Goal: Task Accomplishment & Management: Complete application form

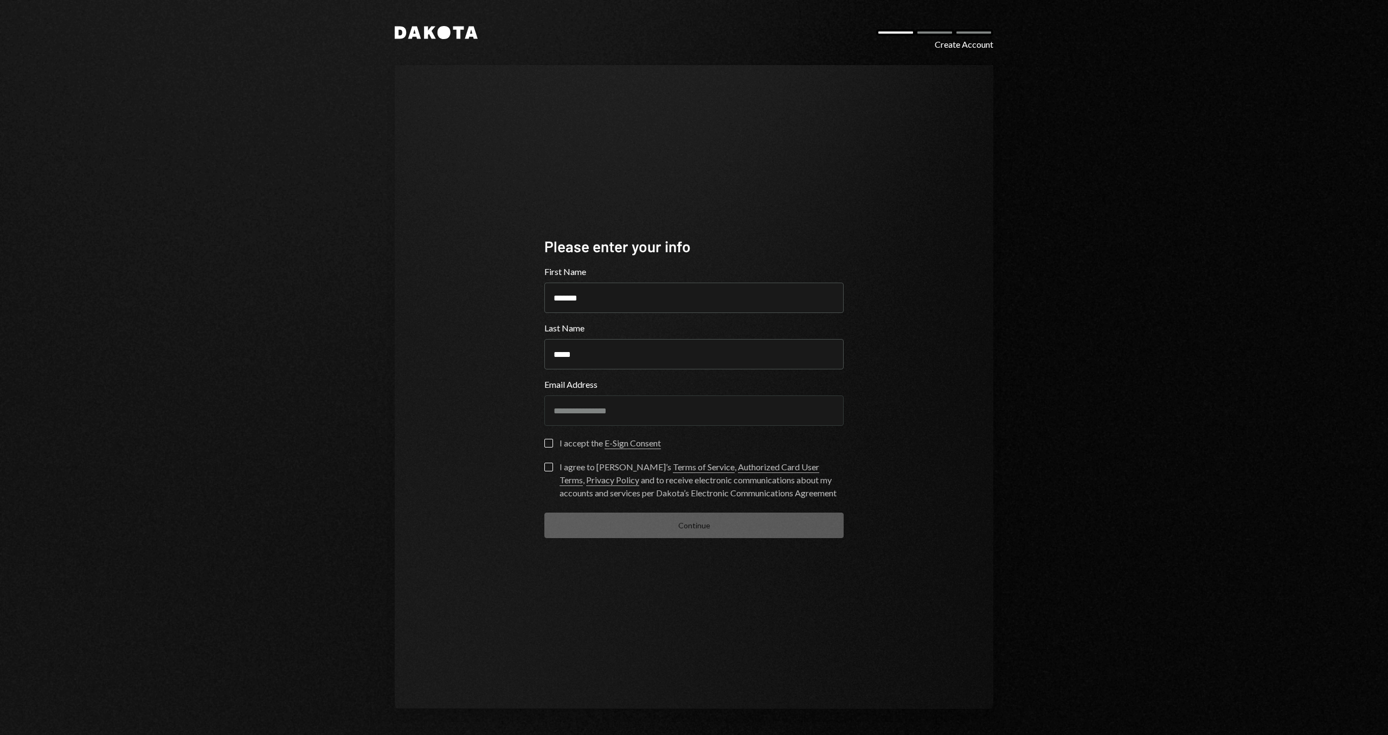
click at [545, 434] on form "**********" at bounding box center [693, 401] width 299 height 273
click at [547, 445] on button "I accept the E-Sign Consent" at bounding box center [548, 443] width 9 height 9
drag, startPoint x: 507, startPoint y: 252, endPoint x: 504, endPoint y: 241, distance: 11.8
click at [500, 240] on div "**********" at bounding box center [694, 387] width 599 height 644
click at [478, 218] on div "**********" at bounding box center [694, 387] width 599 height 644
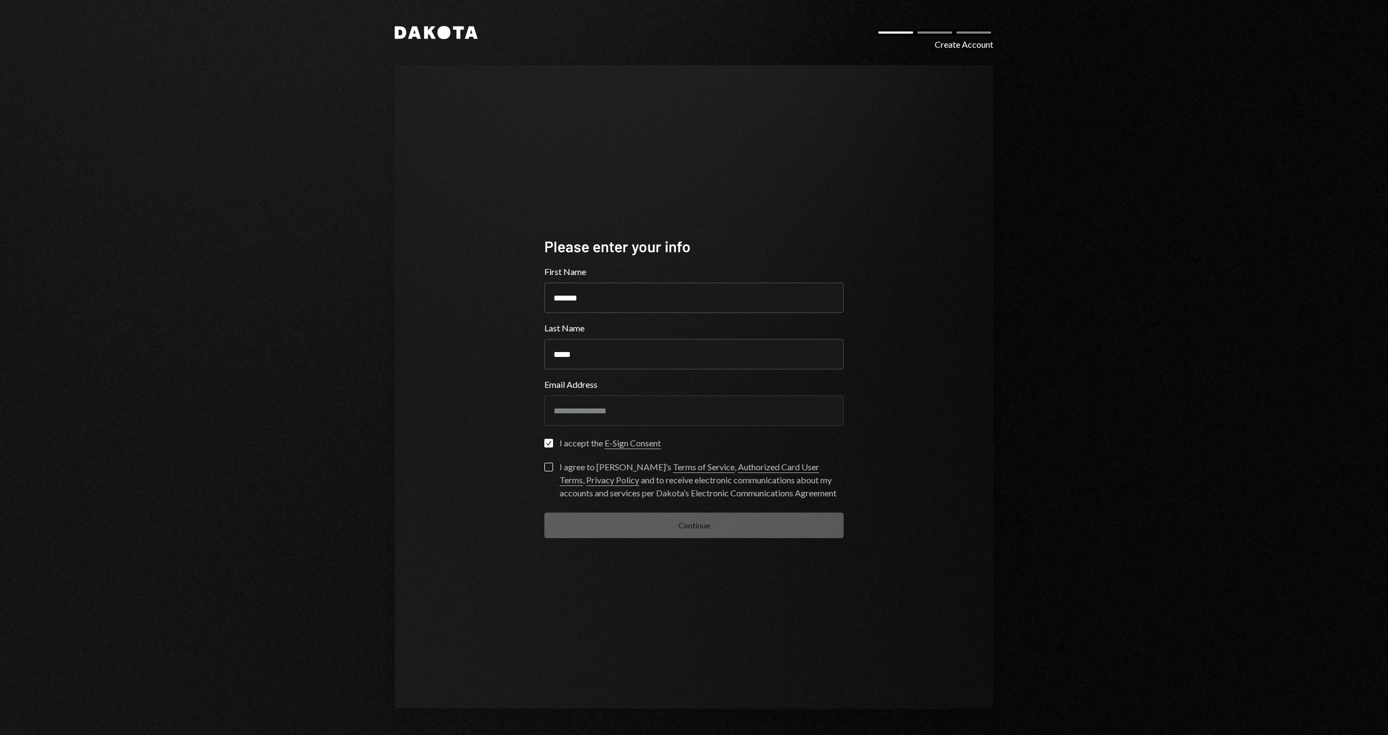
click at [549, 469] on button "I agree to Dakota’s Terms of Service , Authorized Card User Terms , Privacy Pol…" at bounding box center [548, 466] width 9 height 9
drag, startPoint x: 768, startPoint y: 156, endPoint x: 742, endPoint y: 159, distance: 26.2
click at [702, 158] on div "**********" at bounding box center [694, 387] width 599 height 644
click at [616, 160] on div "**********" at bounding box center [694, 387] width 599 height 644
drag, startPoint x: 629, startPoint y: 151, endPoint x: 569, endPoint y: 161, distance: 61.0
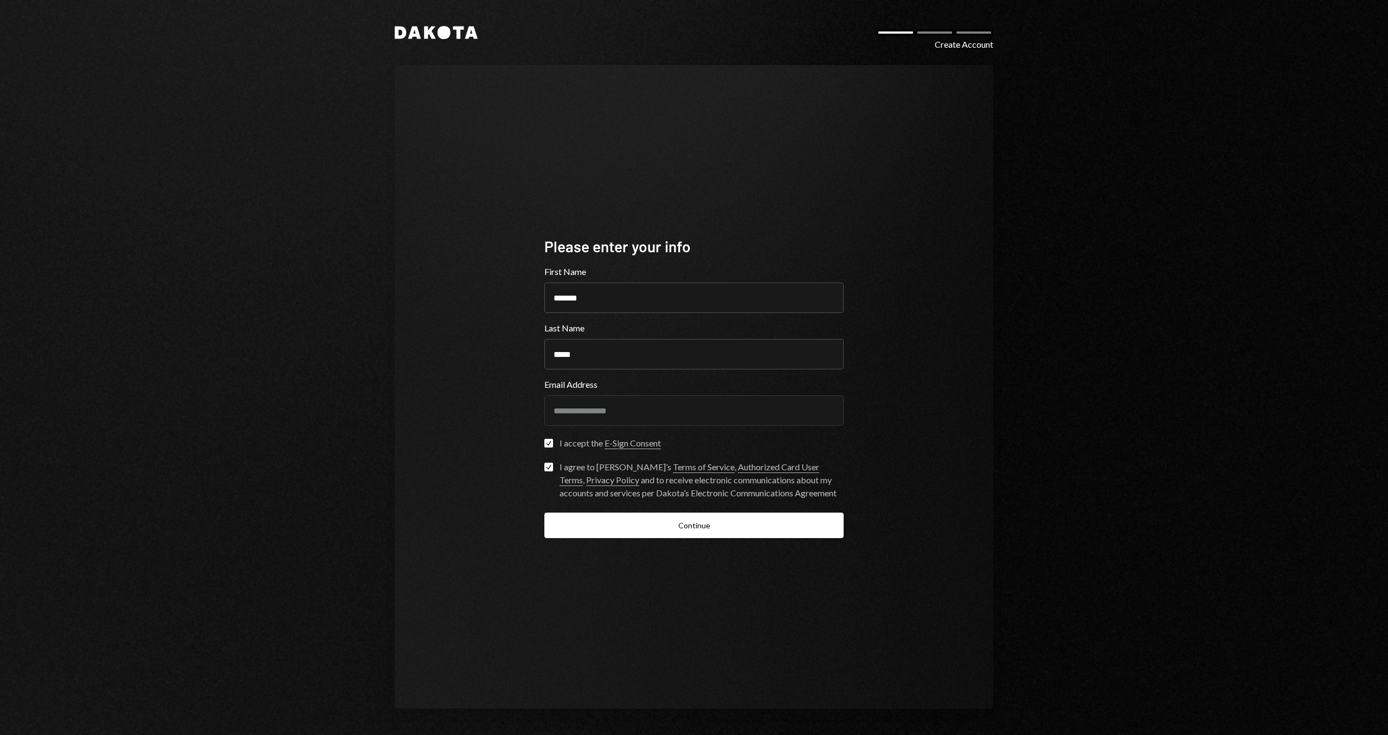
click at [545, 161] on div "**********" at bounding box center [694, 387] width 599 height 644
click at [499, 171] on div "**********" at bounding box center [694, 387] width 599 height 644
drag, startPoint x: 587, startPoint y: 149, endPoint x: 546, endPoint y: 145, distance: 41.4
click at [518, 141] on div "**********" at bounding box center [694, 387] width 599 height 644
click at [709, 518] on button "Continue" at bounding box center [693, 524] width 299 height 25
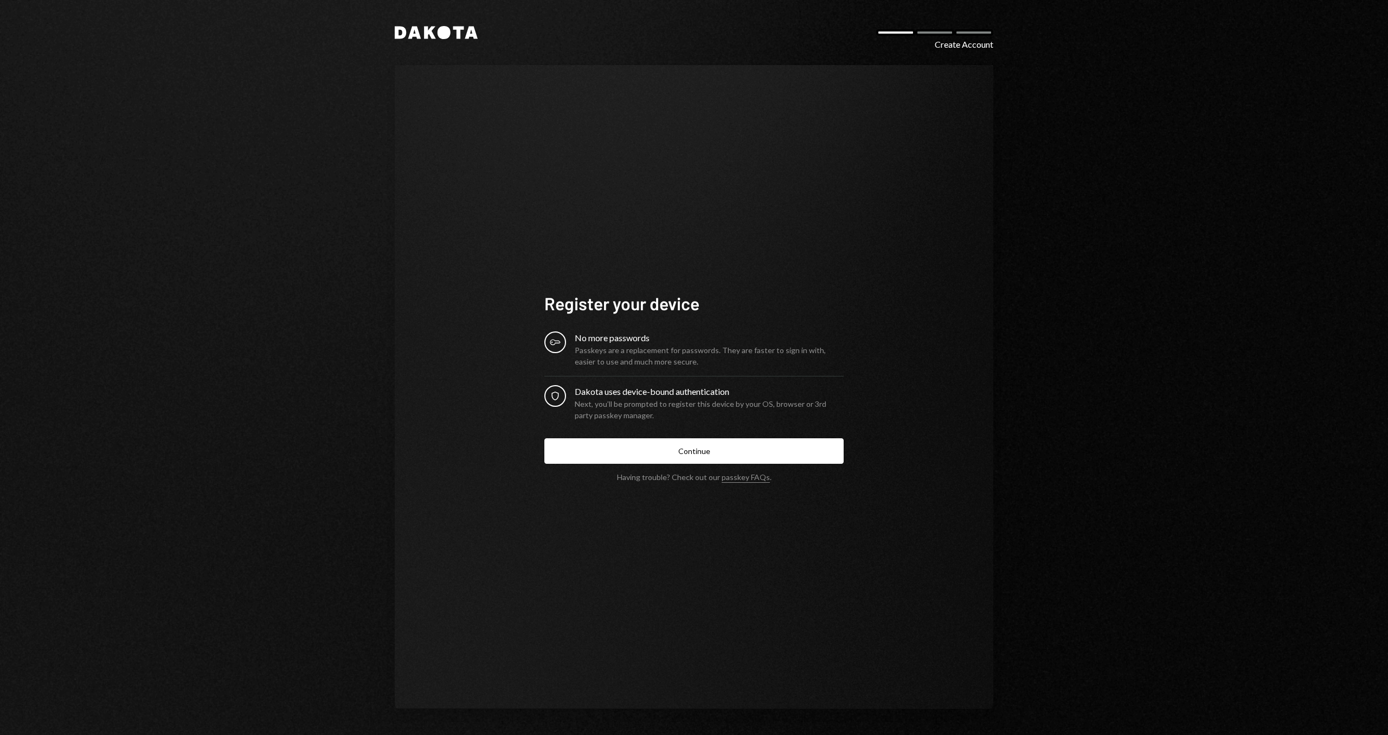
drag, startPoint x: 604, startPoint y: 198, endPoint x: 593, endPoint y: 184, distance: 17.7
click at [544, 185] on div "Register your device Key No more passwords Passkeys are a replacement for passw…" at bounding box center [694, 387] width 599 height 644
click at [500, 189] on div "Register your device Key No more passwords Passkeys are a replacement for passw…" at bounding box center [694, 387] width 599 height 644
click at [453, 190] on div "Register your device Key No more passwords Passkeys are a replacement for passw…" at bounding box center [694, 387] width 599 height 644
drag, startPoint x: 588, startPoint y: 190, endPoint x: 575, endPoint y: 179, distance: 16.6
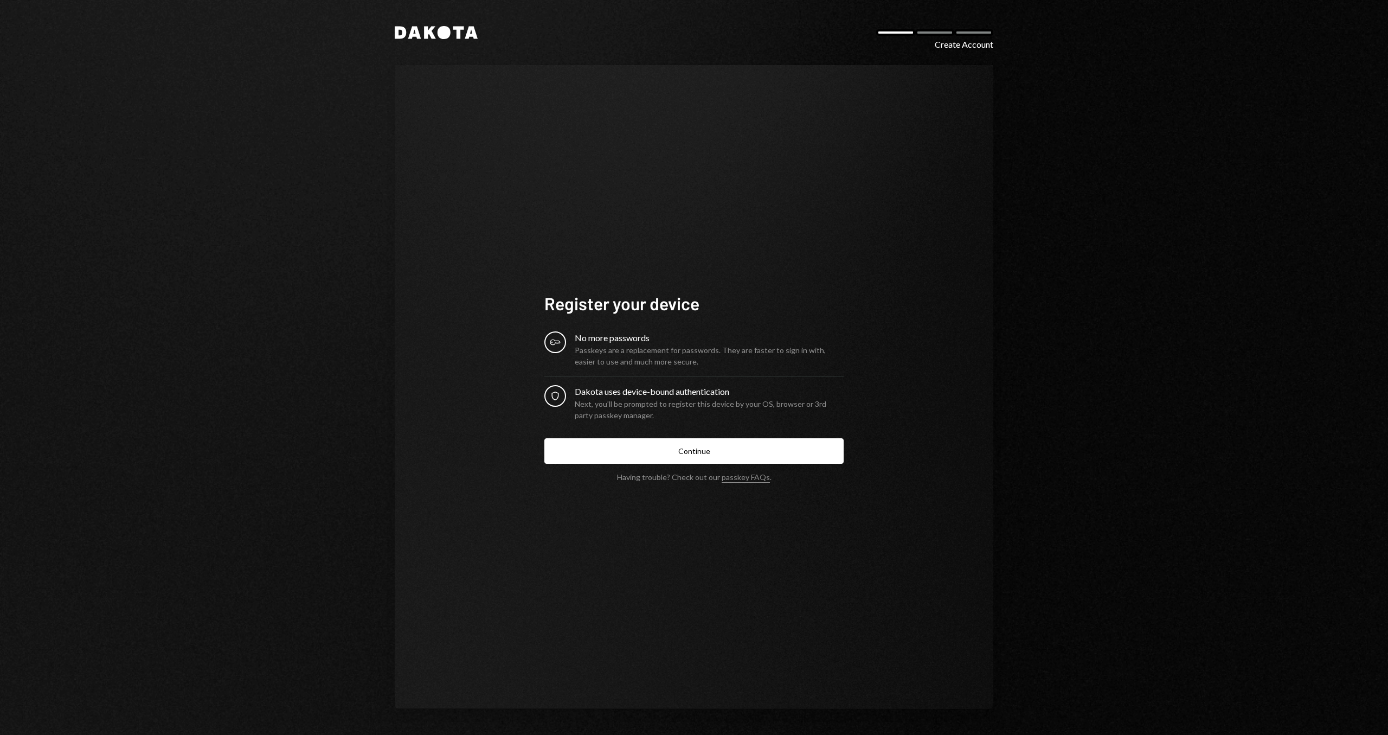
click at [505, 181] on div "Register your device Key No more passwords Passkeys are a replacement for passw…" at bounding box center [694, 387] width 599 height 644
click at [703, 453] on button "Continue" at bounding box center [693, 450] width 299 height 25
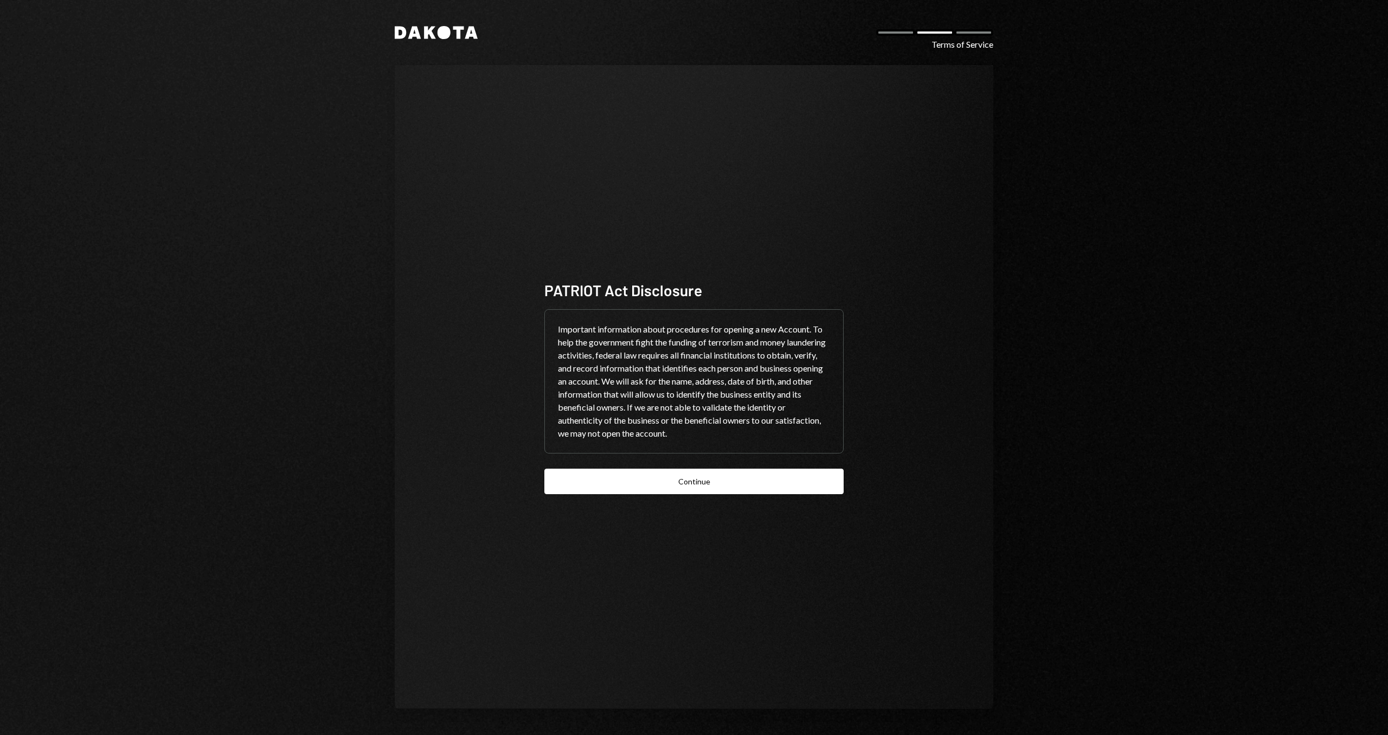
drag, startPoint x: 716, startPoint y: 360, endPoint x: 712, endPoint y: 355, distance: 6.6
click at [677, 353] on div "Important information about procedures for opening a new Account. To help the g…" at bounding box center [694, 381] width 298 height 143
click at [639, 353] on div "Important information about procedures for opening a new Account. To help the g…" at bounding box center [694, 381] width 298 height 143
click at [579, 350] on div "Important information about procedures for opening a new Account. To help the g…" at bounding box center [694, 381] width 298 height 143
drag, startPoint x: 692, startPoint y: 339, endPoint x: 686, endPoint y: 339, distance: 6.0
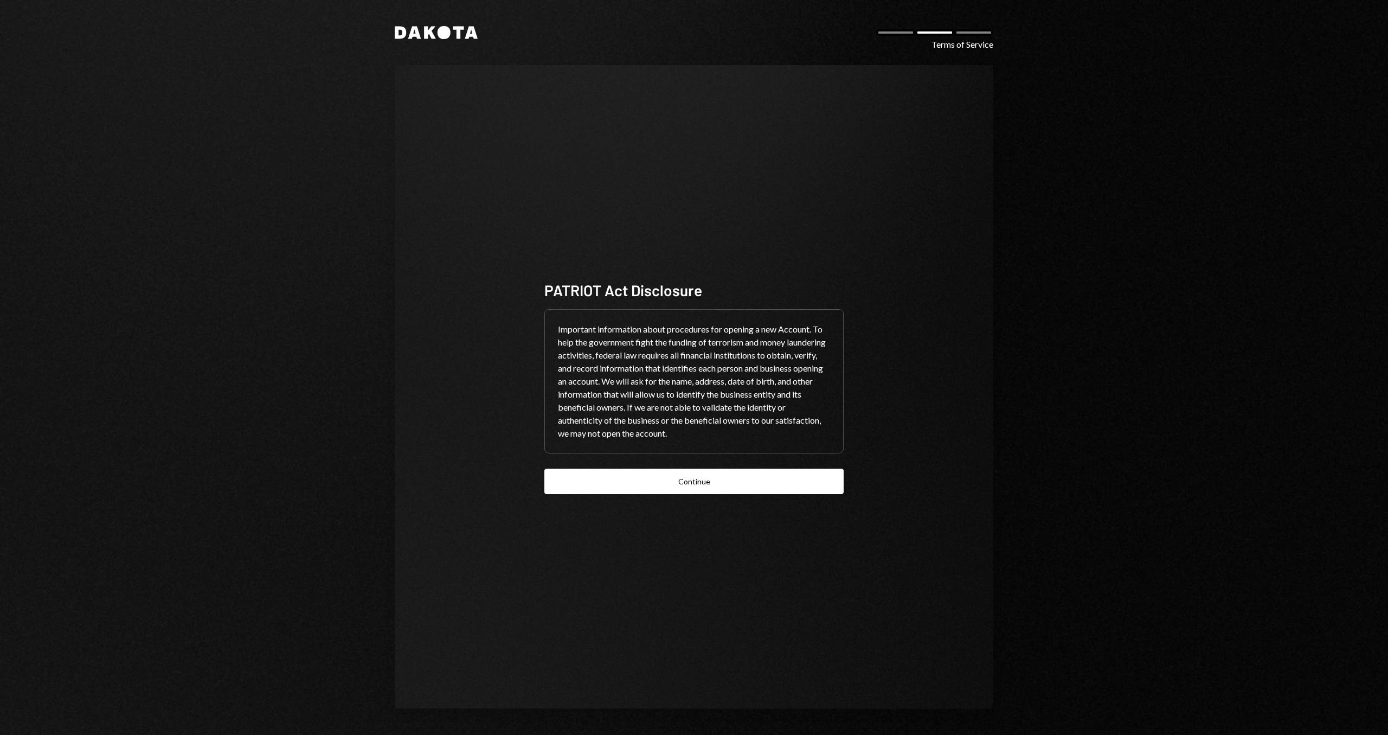
click at [602, 338] on div "Important information about procedures for opening a new Account. To help the g…" at bounding box center [694, 381] width 298 height 143
click at [730, 492] on button "Continue" at bounding box center [693, 480] width 299 height 25
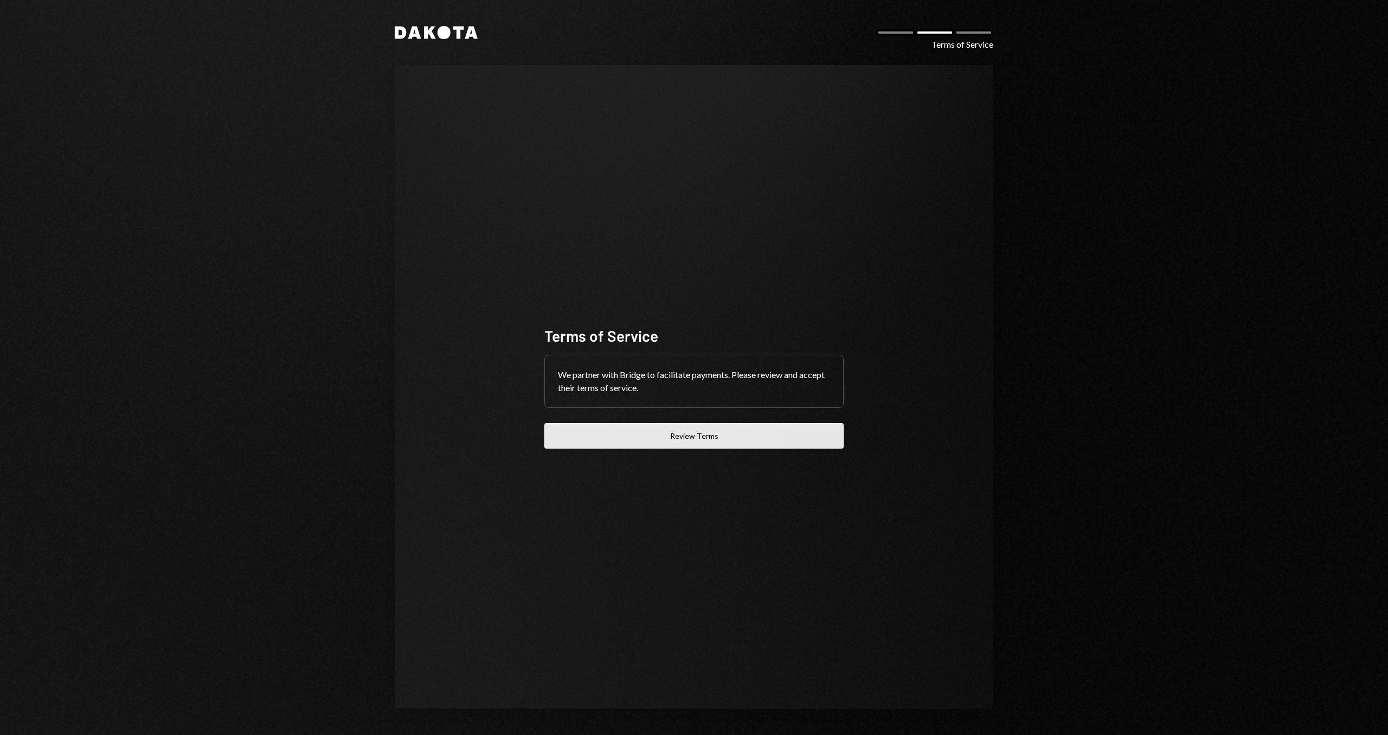
click at [715, 441] on button "Review Terms" at bounding box center [693, 435] width 299 height 25
click at [641, 376] on div "We partner with Bridge to facilitate payments. Please review and accept their t…" at bounding box center [694, 381] width 298 height 52
click at [728, 385] on div "We partner with Bridge to facilitate payments. Please review and accept their t…" at bounding box center [694, 381] width 298 height 52
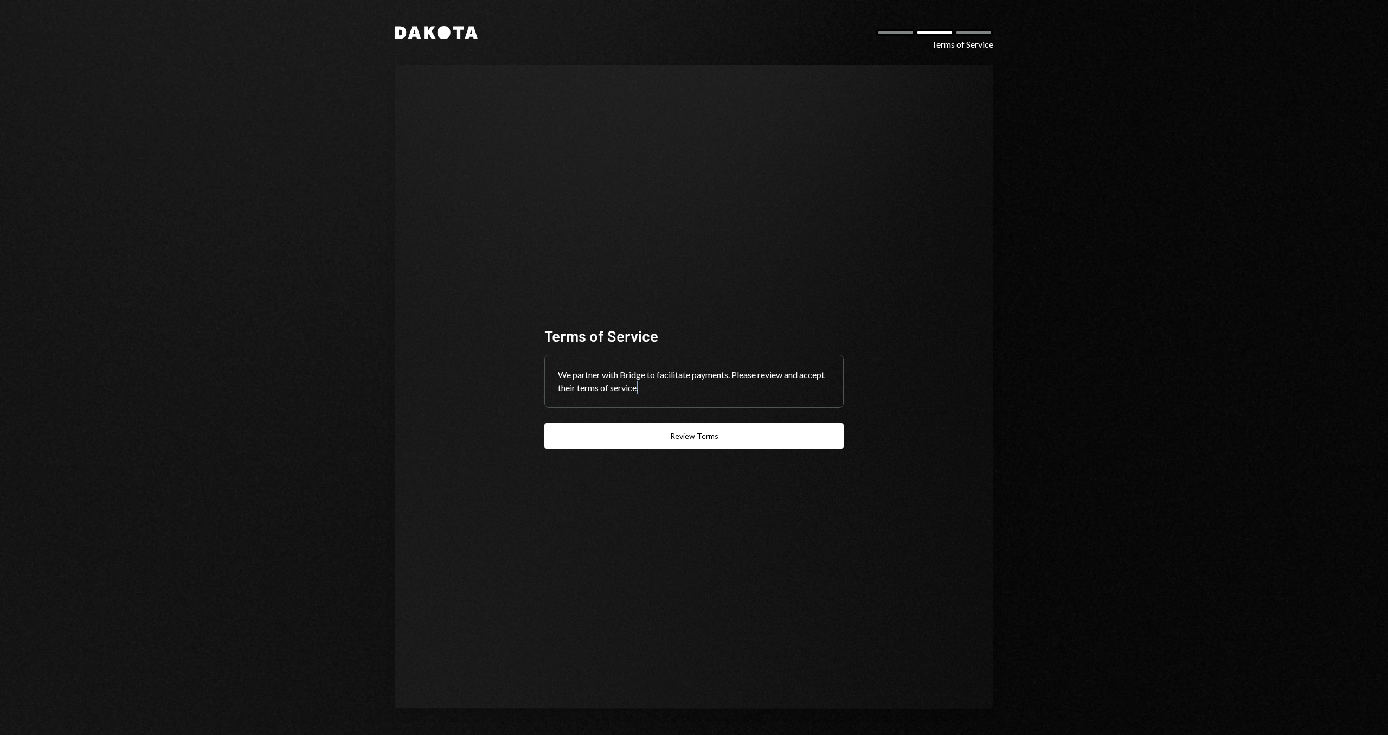
click at [728, 385] on div "We partner with Bridge to facilitate payments. Please review and accept their t…" at bounding box center [694, 381] width 298 height 52
click at [706, 376] on div "We partner with Bridge to facilitate payments. Please review and accept their t…" at bounding box center [694, 381] width 298 height 52
click at [678, 379] on div "We partner with Bridge to facilitate payments. Please review and accept their t…" at bounding box center [694, 381] width 298 height 52
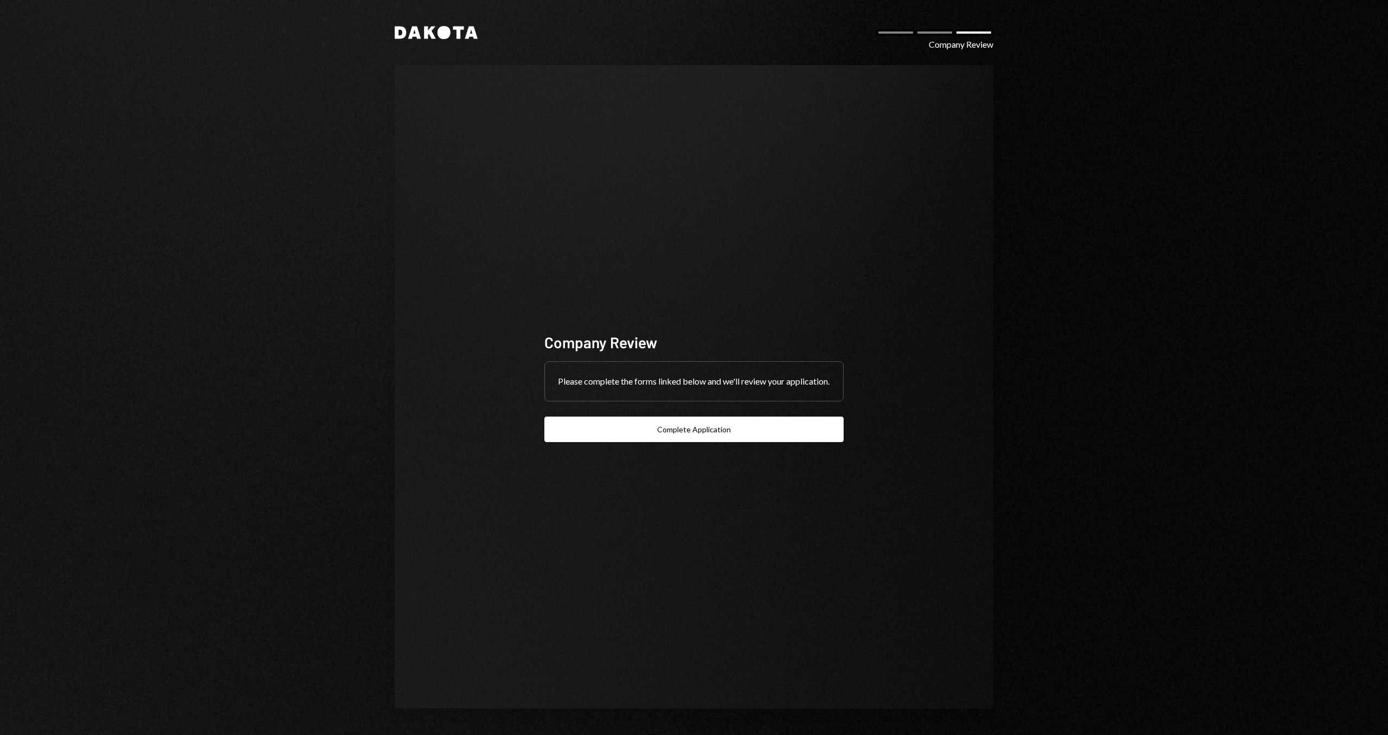
drag, startPoint x: 699, startPoint y: 291, endPoint x: 661, endPoint y: 279, distance: 40.1
click at [649, 278] on div "Company Review Please complete the forms linked below and we'll review your app…" at bounding box center [694, 387] width 599 height 644
click at [632, 277] on div "Company Review Please complete the forms linked below and we'll review your app…" at bounding box center [694, 387] width 599 height 644
click at [627, 276] on div "Company Review Please complete the forms linked below and we'll review your app…" at bounding box center [694, 387] width 599 height 644
click at [602, 275] on div "Company Review Please complete the forms linked below and we'll review your app…" at bounding box center [694, 387] width 599 height 644
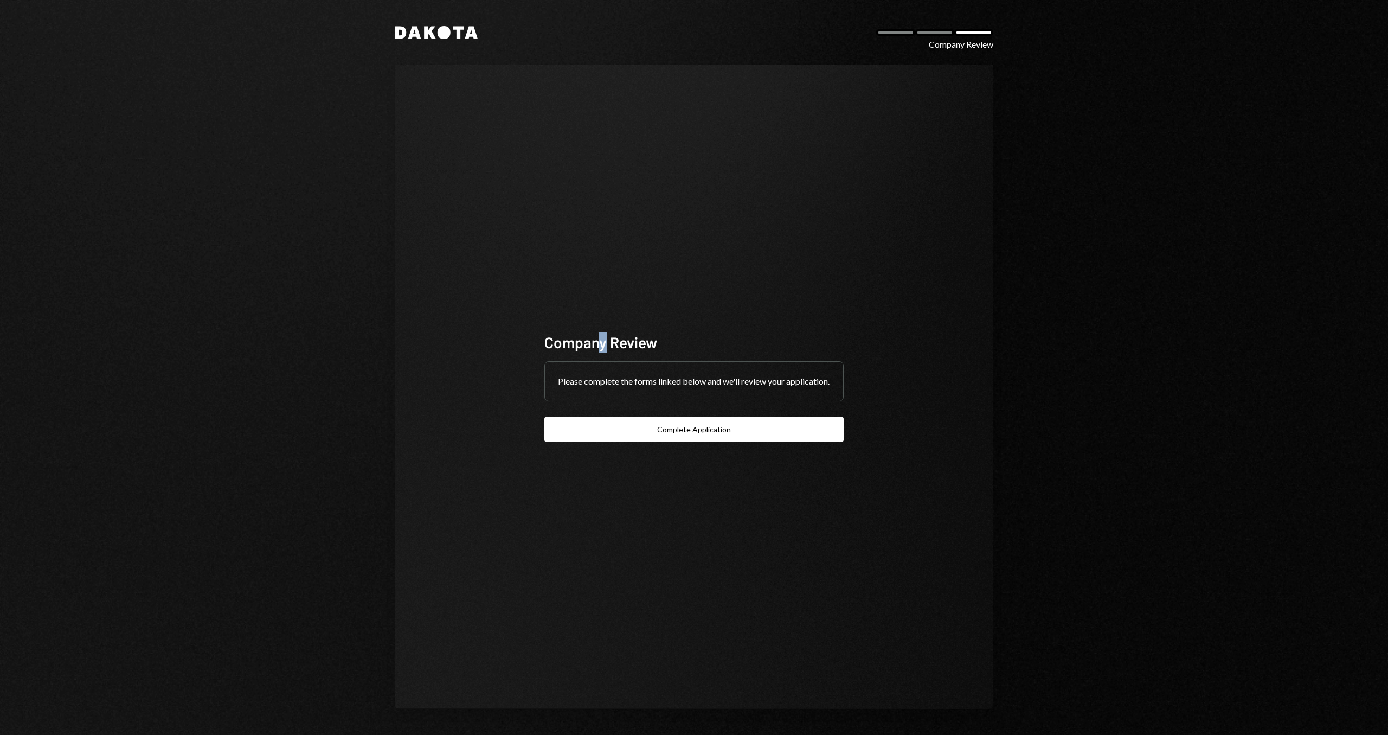
drag, startPoint x: 601, startPoint y: 273, endPoint x: 555, endPoint y: 273, distance: 46.6
click at [541, 274] on div "Company Review Please complete the forms linked below and we'll review your app…" at bounding box center [694, 387] width 599 height 644
click at [702, 442] on button "Complete Application" at bounding box center [693, 428] width 299 height 25
drag, startPoint x: 567, startPoint y: 78, endPoint x: 514, endPoint y: 85, distance: 53.6
click at [465, 88] on div "Company Review Please complete the forms linked below and we'll review your app…" at bounding box center [694, 387] width 599 height 644
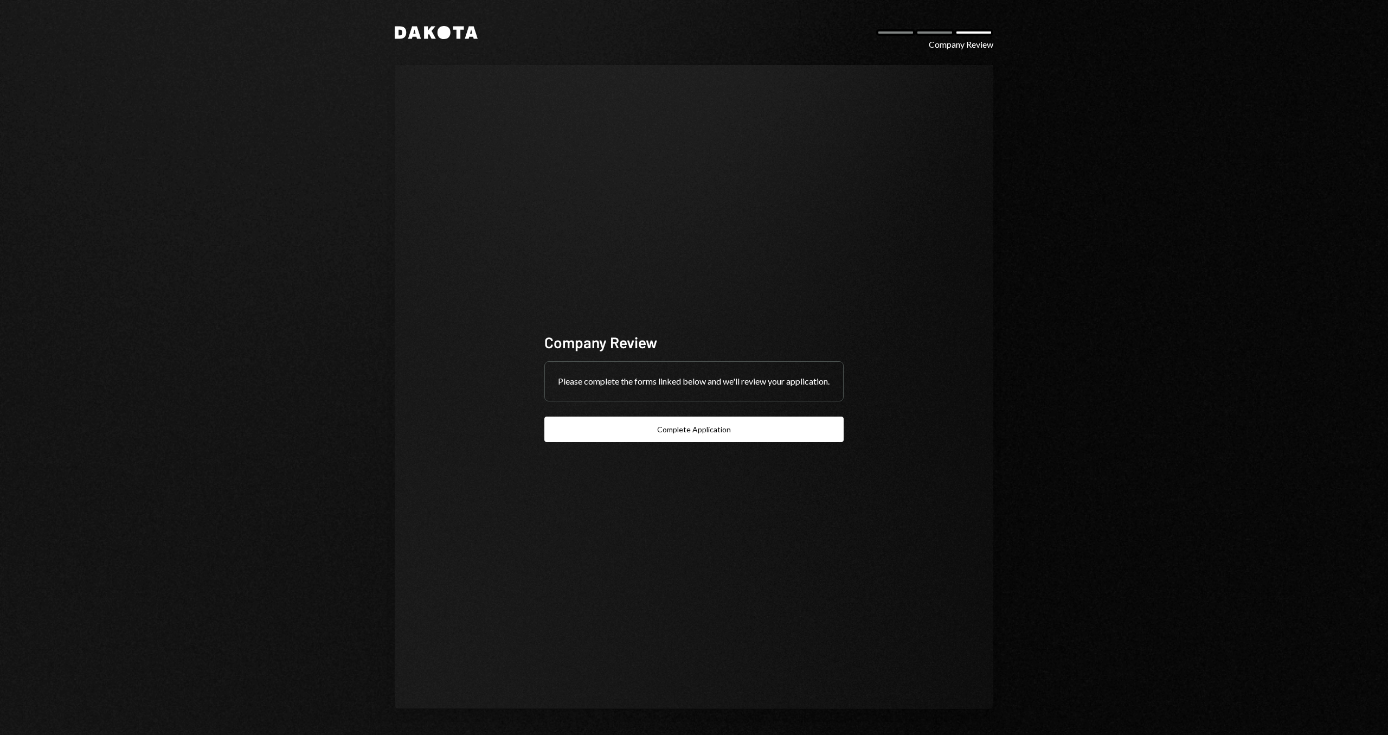
drag, startPoint x: 464, startPoint y: 86, endPoint x: 455, endPoint y: 89, distance: 9.3
click at [419, 104] on div "Company Review Please complete the forms linked below and we'll review your app…" at bounding box center [694, 387] width 599 height 644
drag, startPoint x: 443, startPoint y: 86, endPoint x: 423, endPoint y: 95, distance: 21.8
click at [390, 111] on div "Dakota Company Review Company Review Please complete the forms linked below and…" at bounding box center [694, 367] width 651 height 735
